Goal: Task Accomplishment & Management: Use online tool/utility

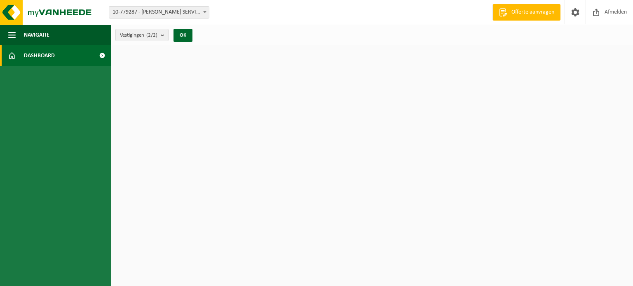
click at [164, 7] on span "10-779287 - ORSI SERVICES - MELLE" at bounding box center [159, 13] width 100 height 12
select select "19217"
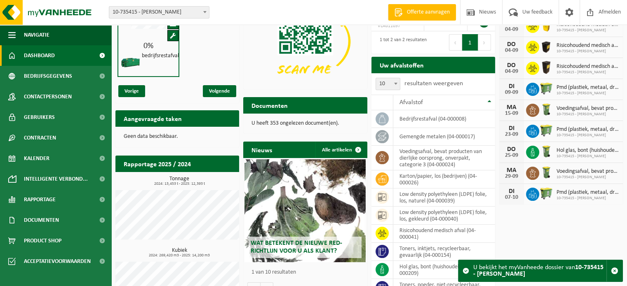
scroll to position [103, 0]
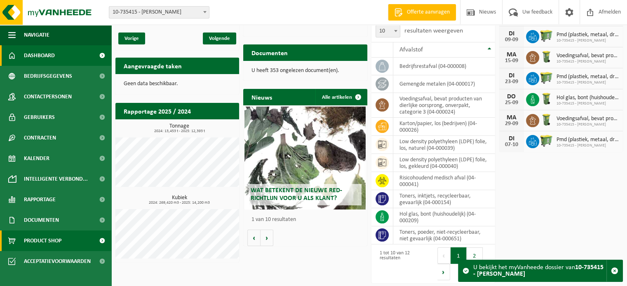
click at [46, 238] on span "Product Shop" at bounding box center [43, 241] width 38 height 21
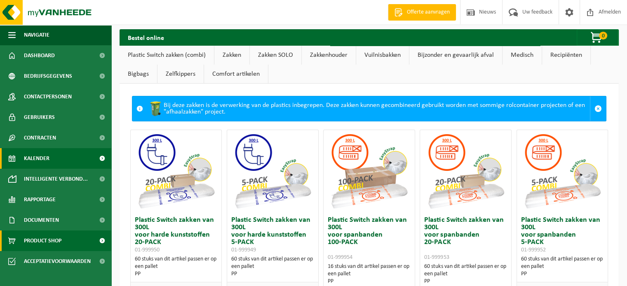
click at [48, 162] on span "Kalender" at bounding box center [37, 158] width 26 height 21
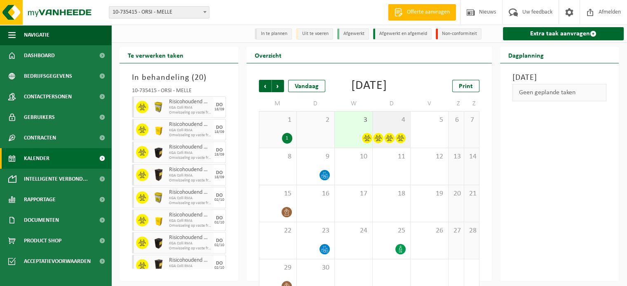
scroll to position [31, 0]
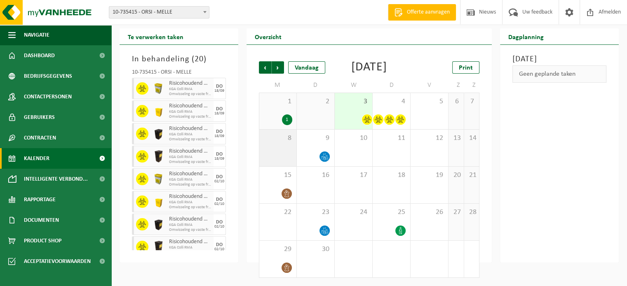
click at [283, 143] on div "8" at bounding box center [277, 148] width 37 height 37
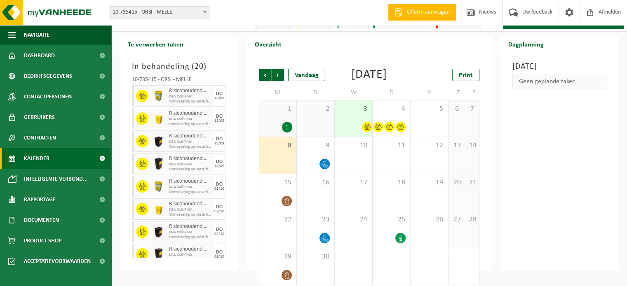
scroll to position [0, 0]
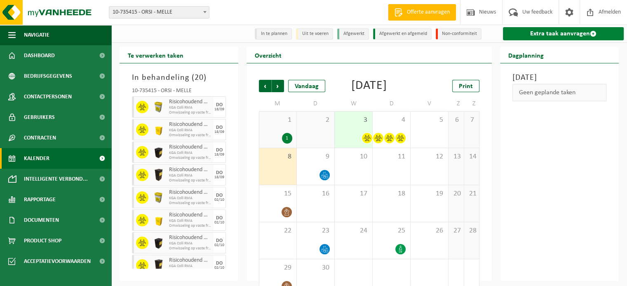
click at [580, 33] on link "Extra taak aanvragen" at bounding box center [563, 33] width 121 height 13
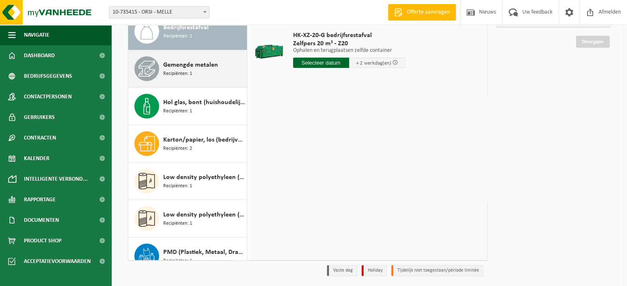
scroll to position [74, 0]
